Goal: Answer question/provide support: Share knowledge or assist other users

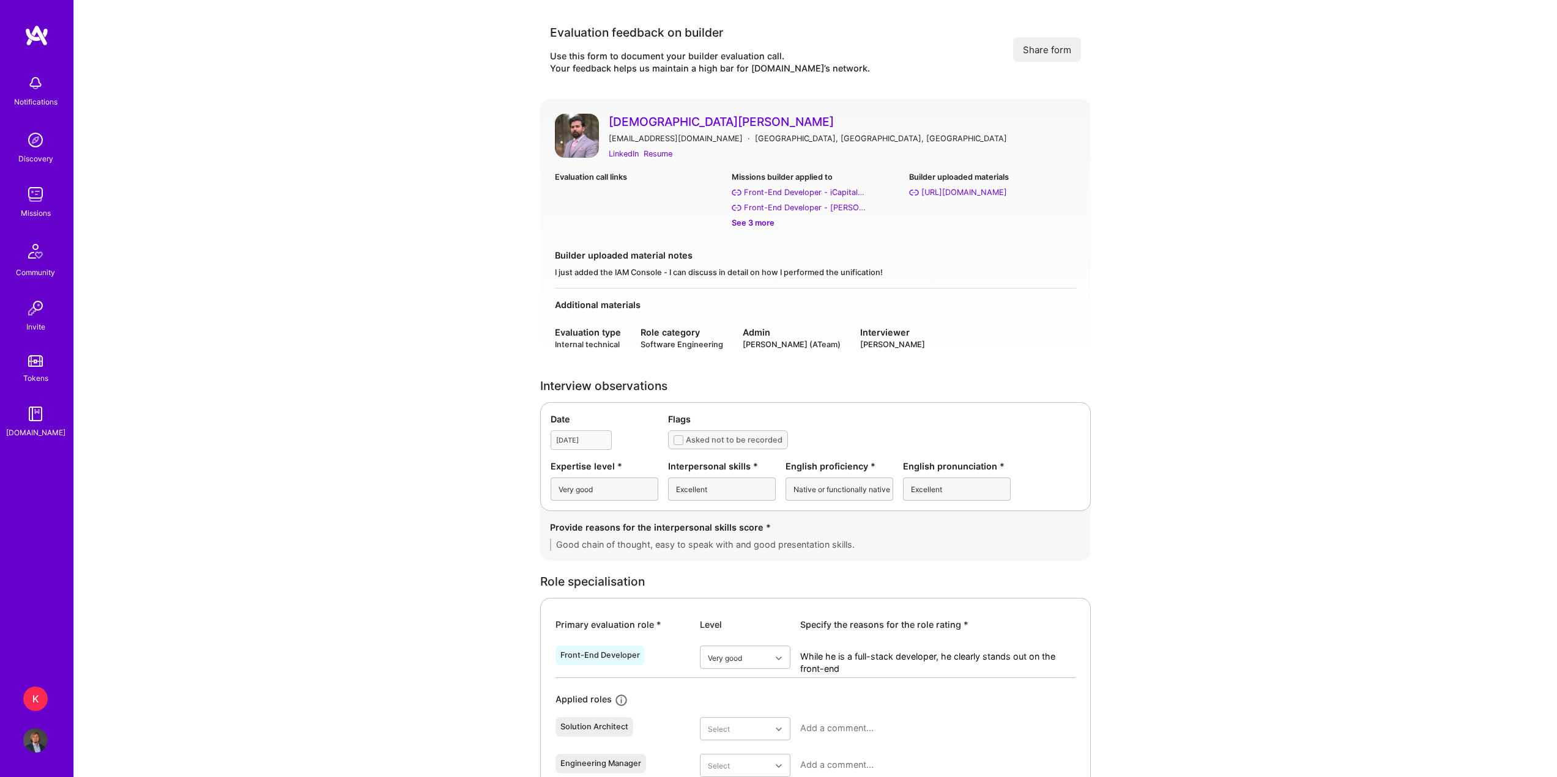
click at [757, 226] on div "See 3 more" at bounding box center [815, 223] width 167 height 13
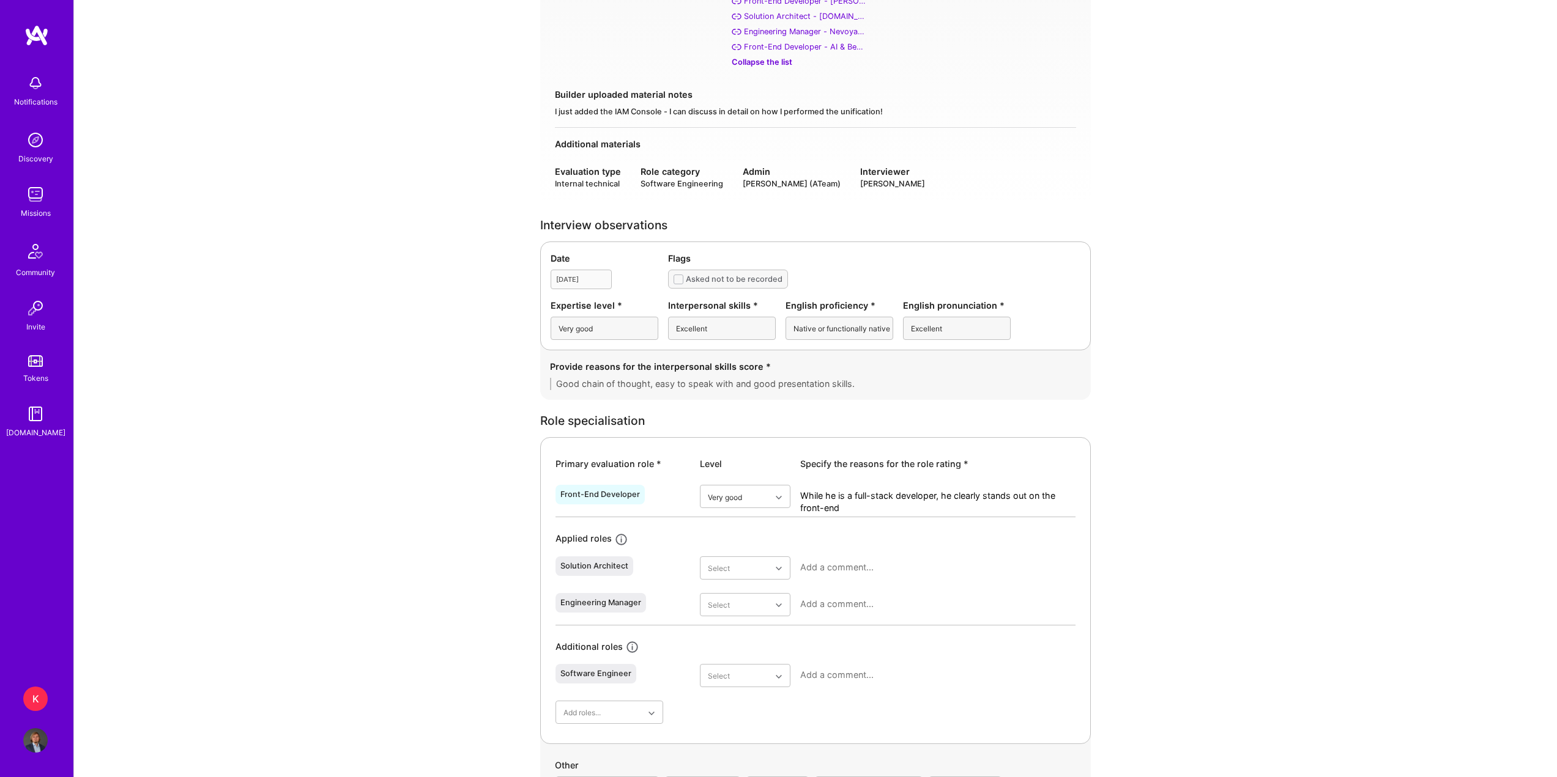
scroll to position [245, 0]
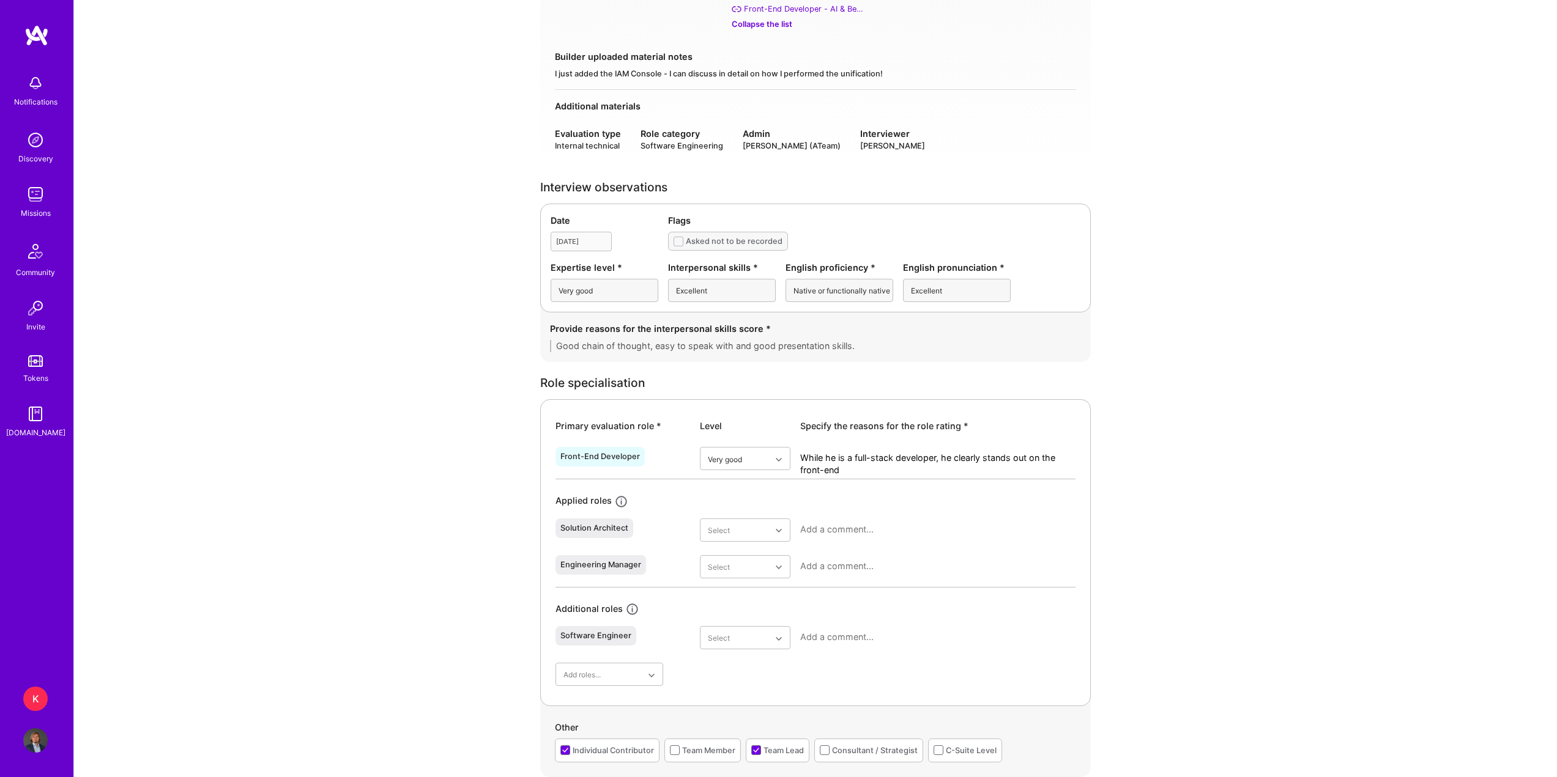
click at [774, 426] on div "Level" at bounding box center [745, 426] width 91 height 13
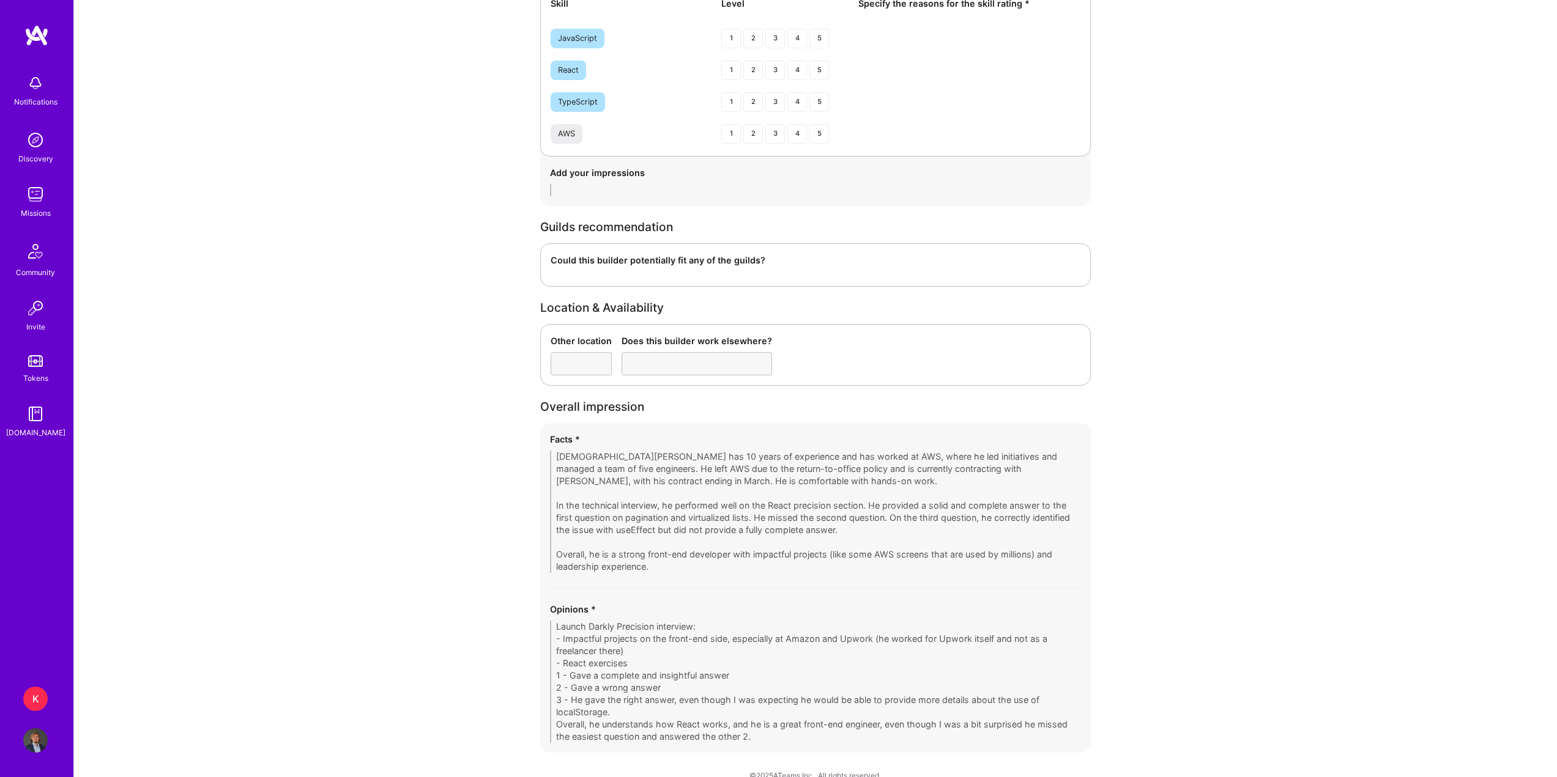
scroll to position [1529, 0]
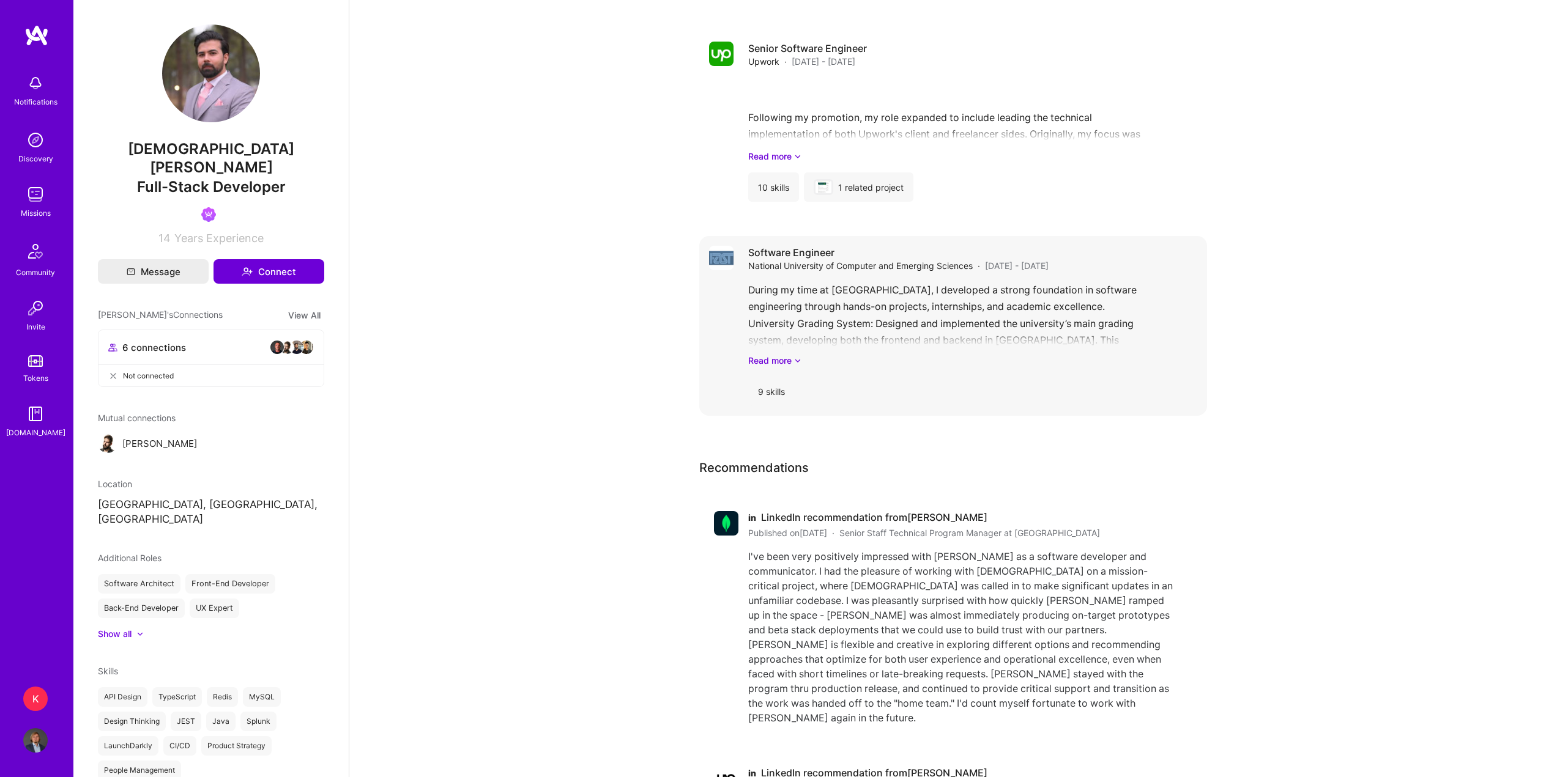
scroll to position [1774, 0]
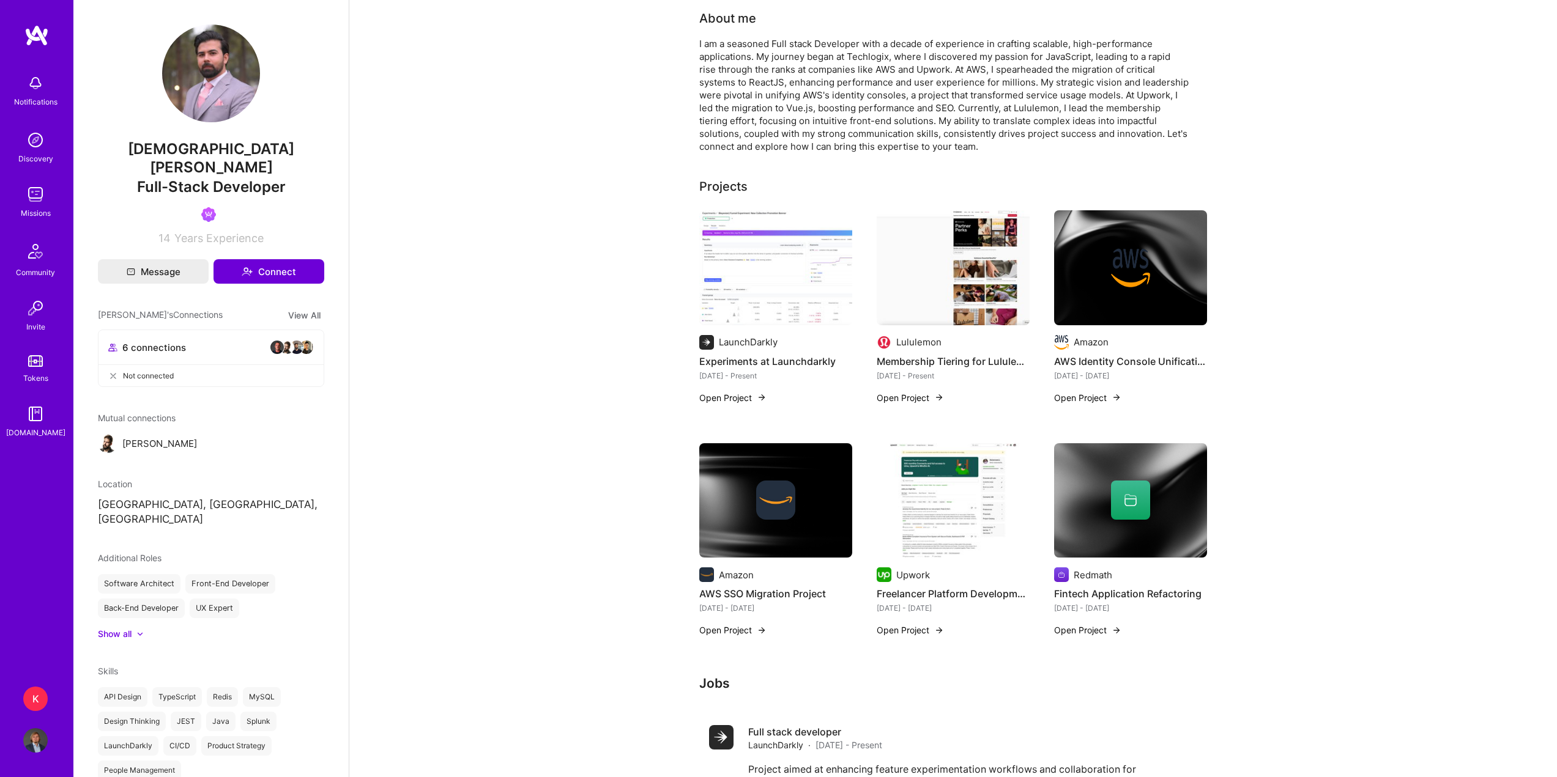
scroll to position [0, 0]
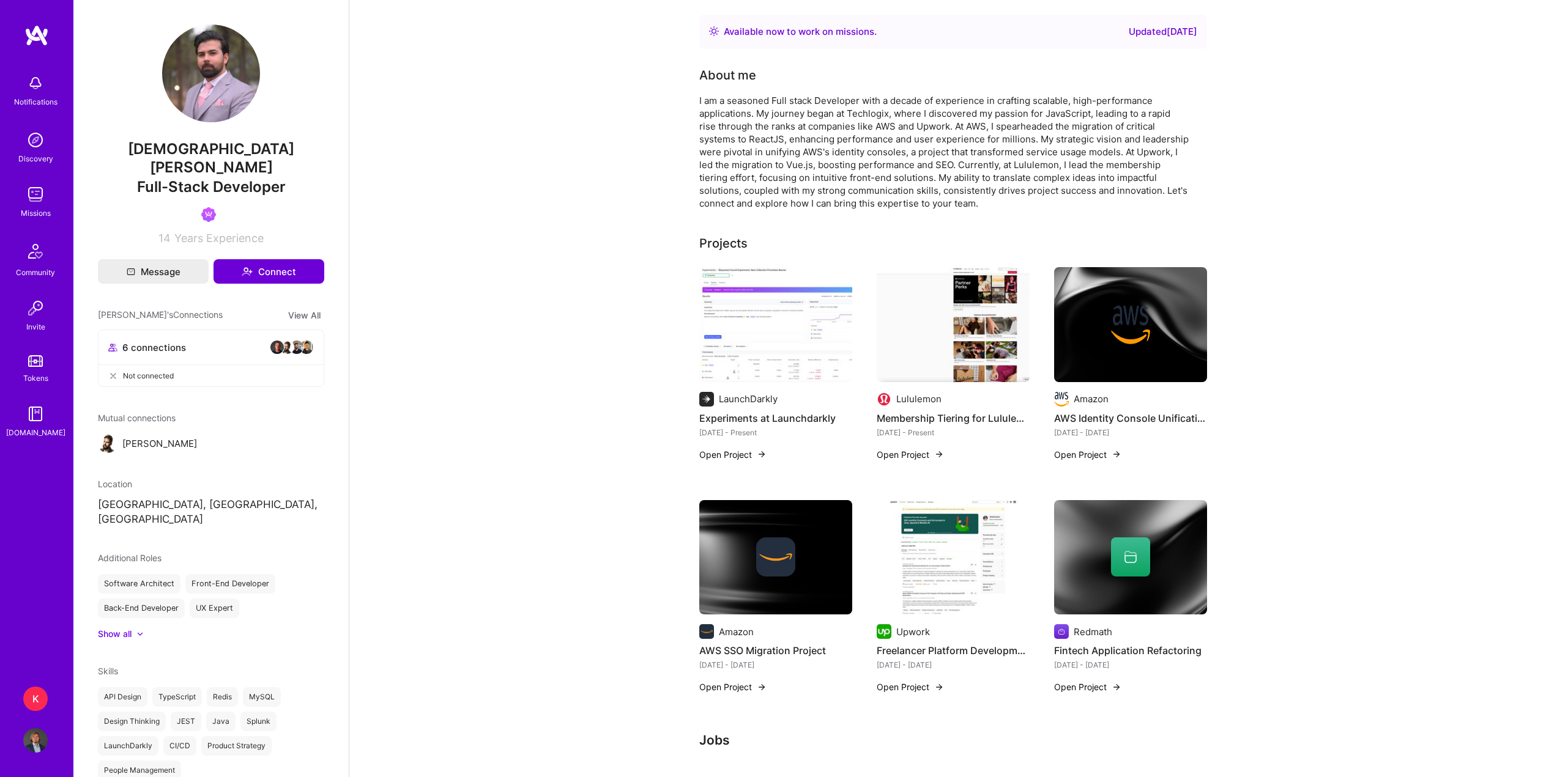
click at [289, 340] on img at bounding box center [296, 347] width 15 height 15
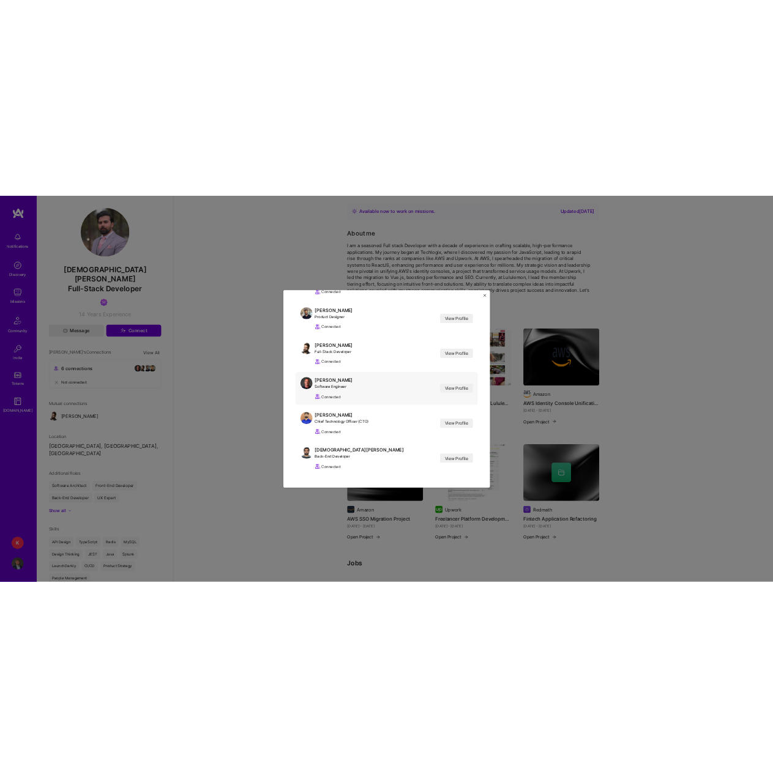
scroll to position [126, 0]
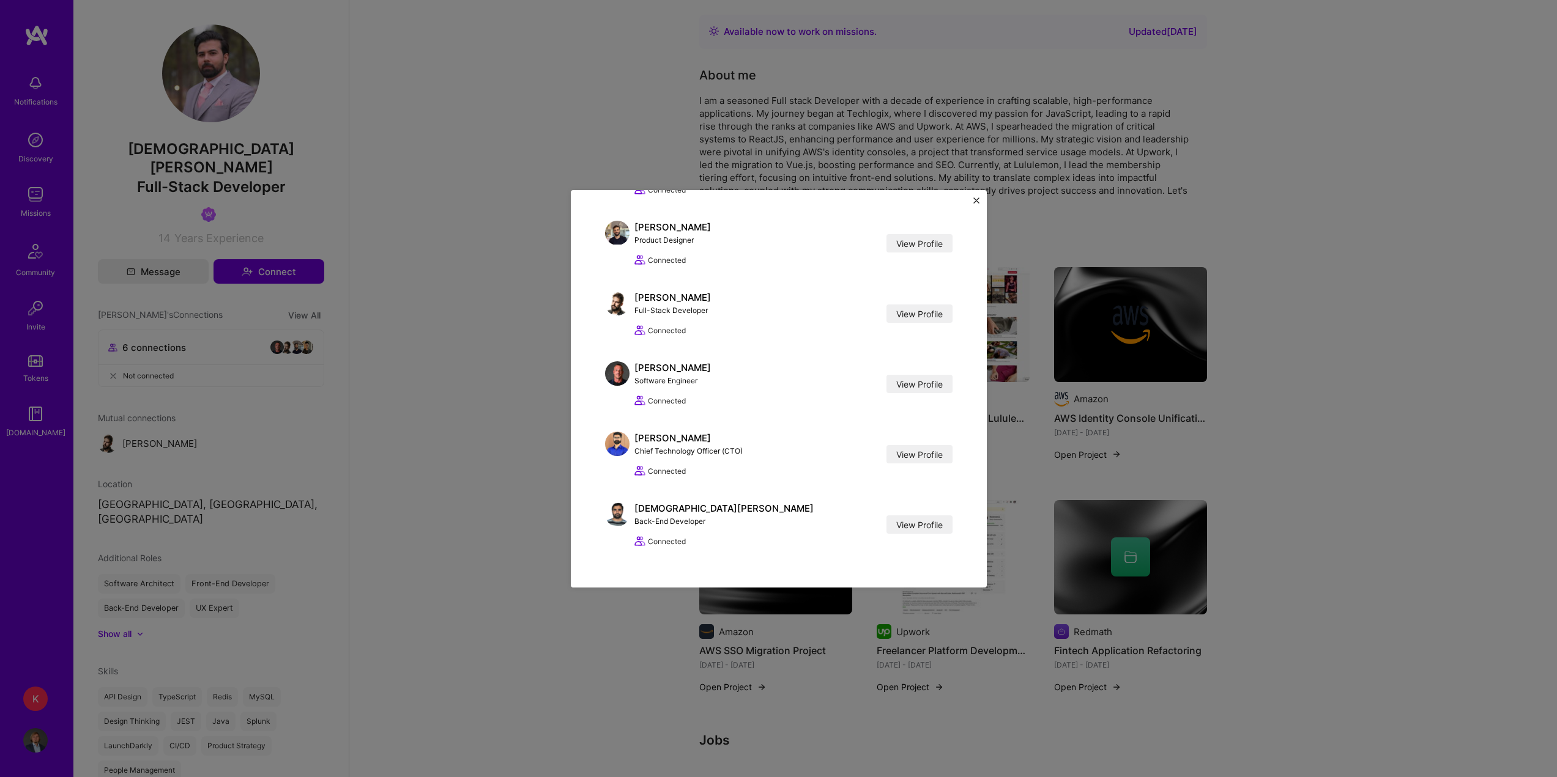
click at [476, 388] on div "[PERSON_NAME]'s Connections [PERSON_NAME] Back-End Developer View Profile Conne…" at bounding box center [778, 388] width 1557 height 777
